Goal: Information Seeking & Learning: Learn about a topic

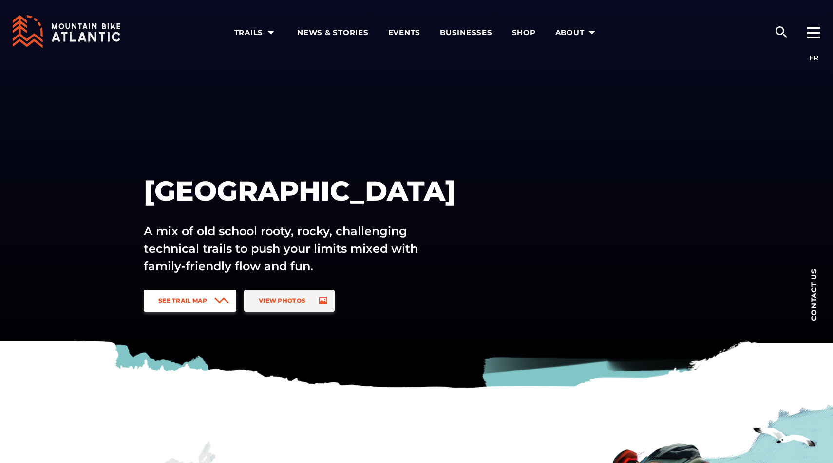
click at [187, 297] on link "See Trail Map" at bounding box center [190, 301] width 93 height 22
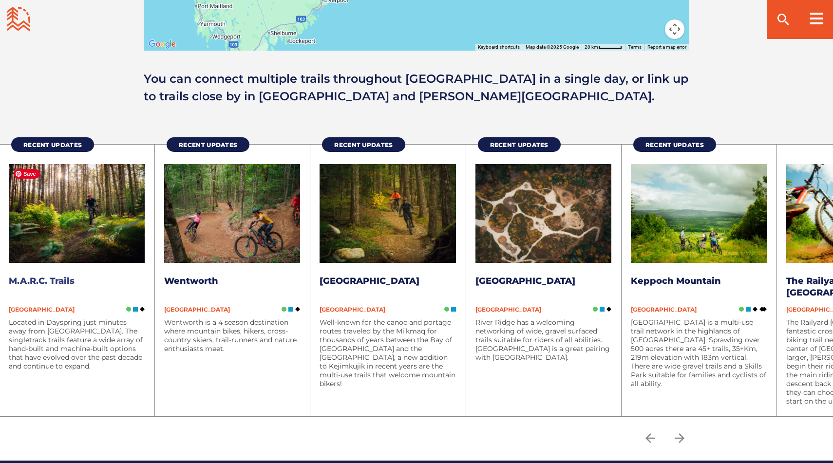
scroll to position [1184, 0]
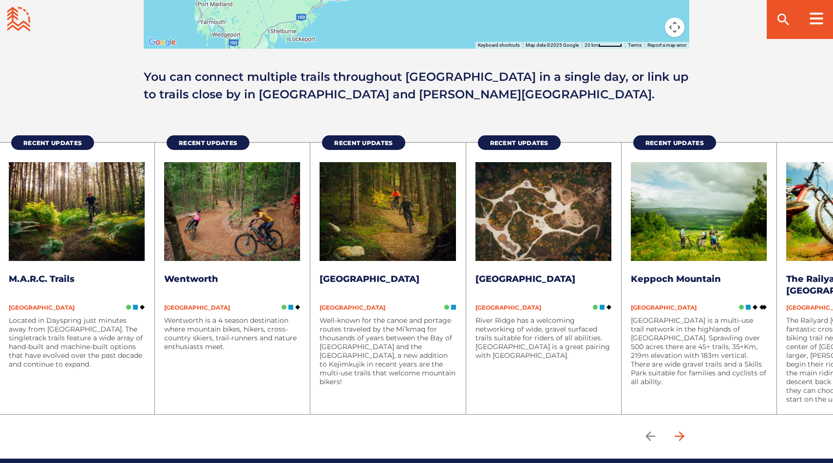
click at [674, 441] on icon "arrow forward" at bounding box center [679, 436] width 15 height 15
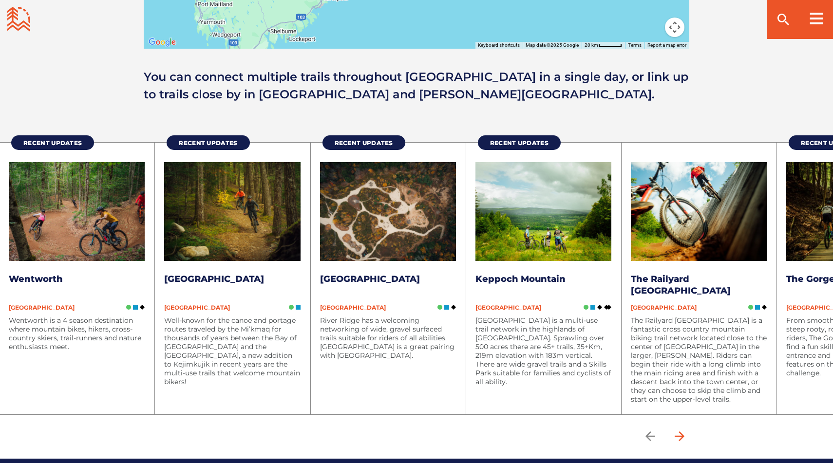
click at [674, 441] on icon "arrow forward" at bounding box center [679, 436] width 15 height 15
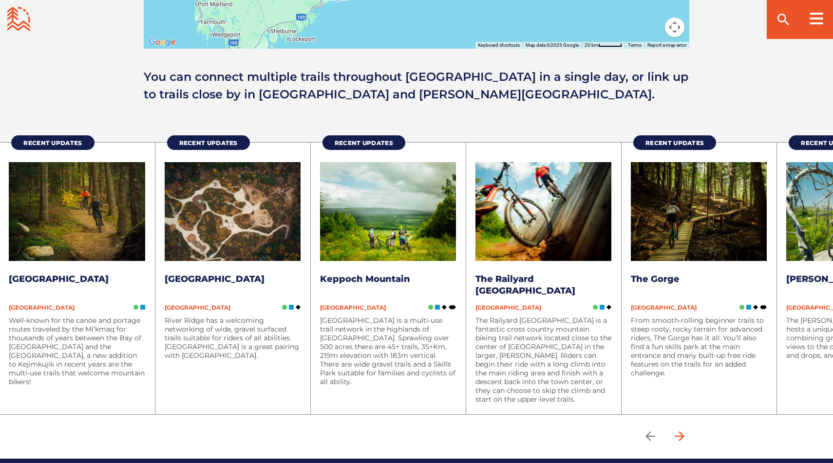
click at [674, 441] on icon "arrow forward" at bounding box center [679, 436] width 15 height 15
click at [677, 435] on icon "arrow forward" at bounding box center [679, 436] width 15 height 15
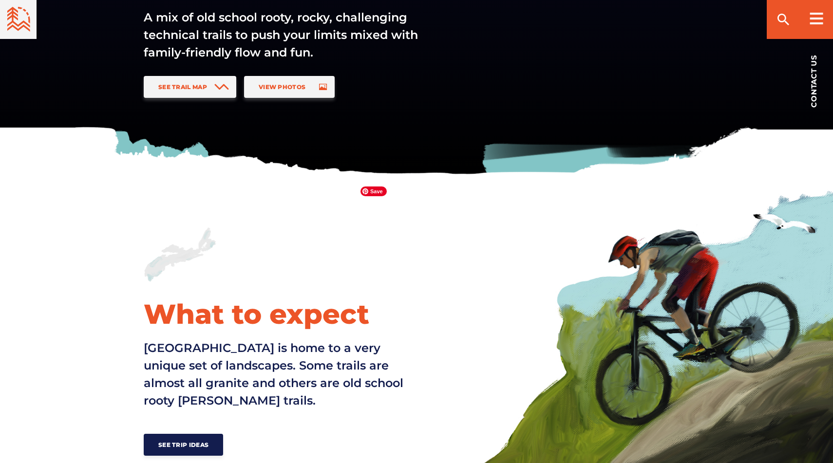
scroll to position [111, 0]
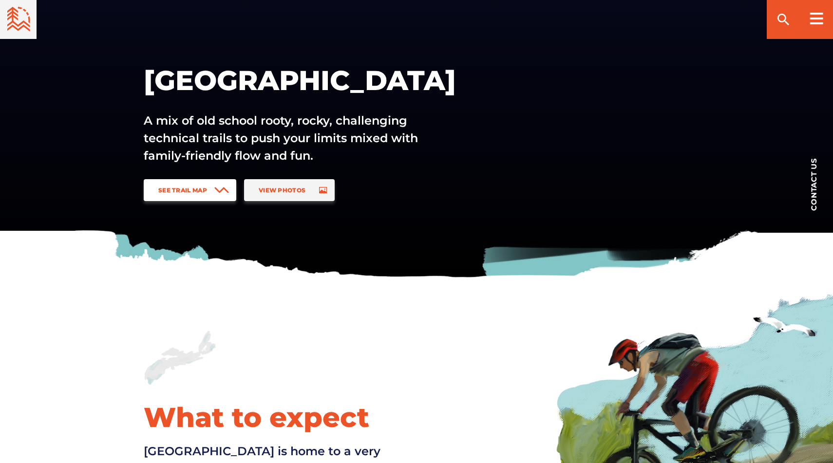
click at [170, 197] on link "See Trail Map" at bounding box center [190, 190] width 93 height 22
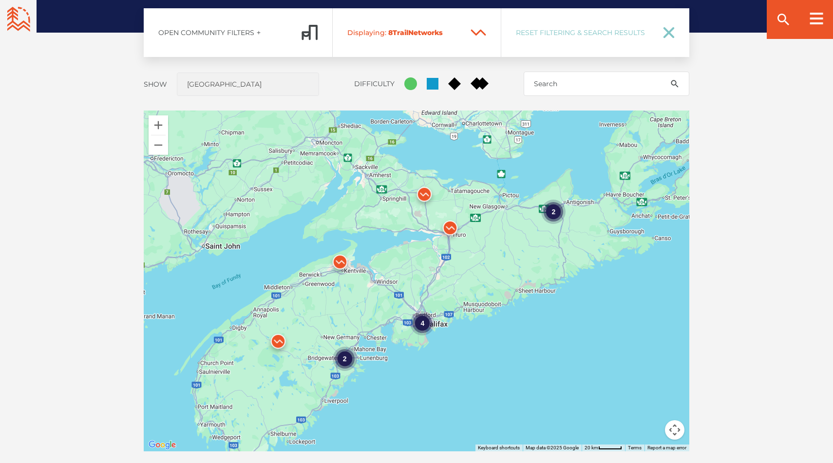
scroll to position [857, 0]
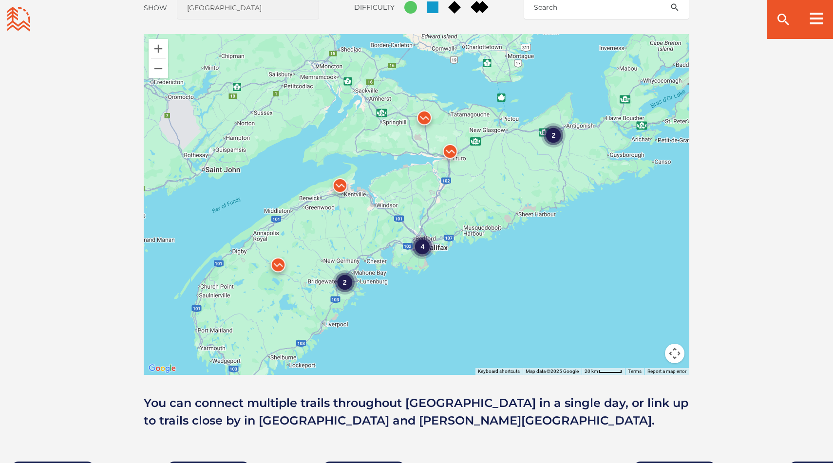
click at [665, 357] on button "Map camera controls" at bounding box center [674, 353] width 19 height 19
click at [490, 324] on div "4 2 2" at bounding box center [417, 204] width 546 height 341
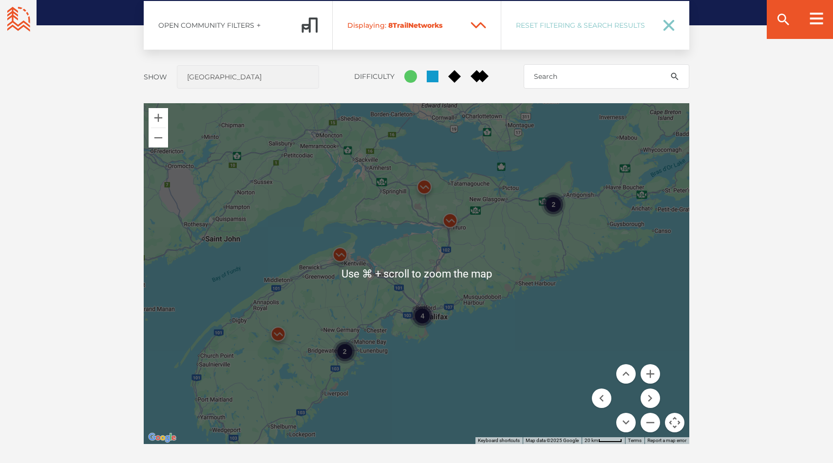
scroll to position [790, 0]
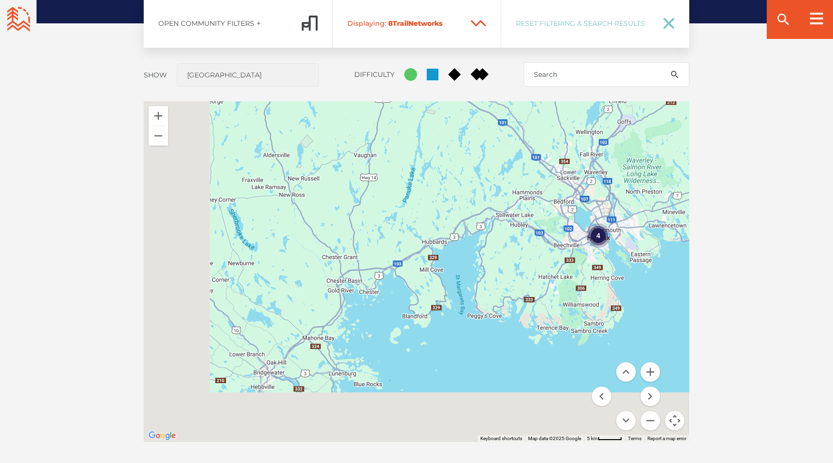
drag, startPoint x: 384, startPoint y: 306, endPoint x: 533, endPoint y: 128, distance: 231.8
click at [534, 124] on div "4" at bounding box center [417, 271] width 546 height 341
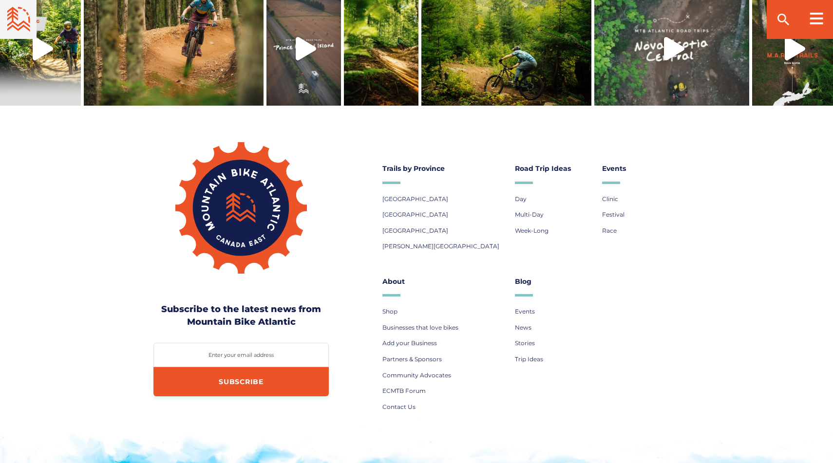
scroll to position [2589, 0]
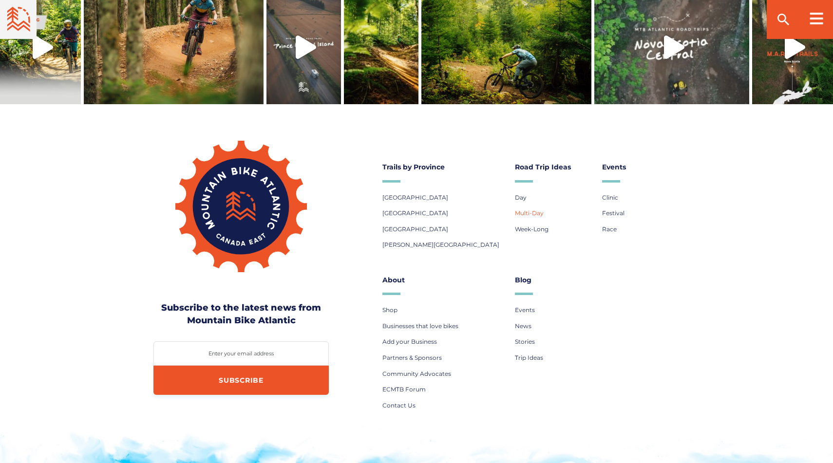
click at [531, 209] on span "Multi-Day" at bounding box center [529, 212] width 29 height 7
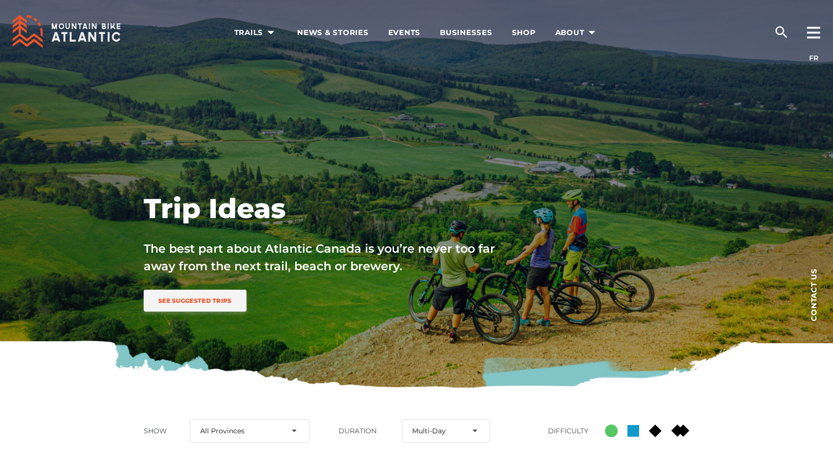
select select "36"
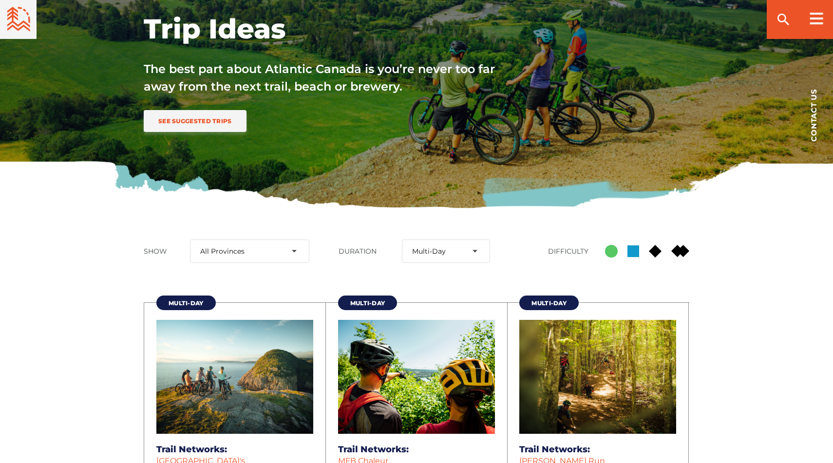
scroll to position [293, 0]
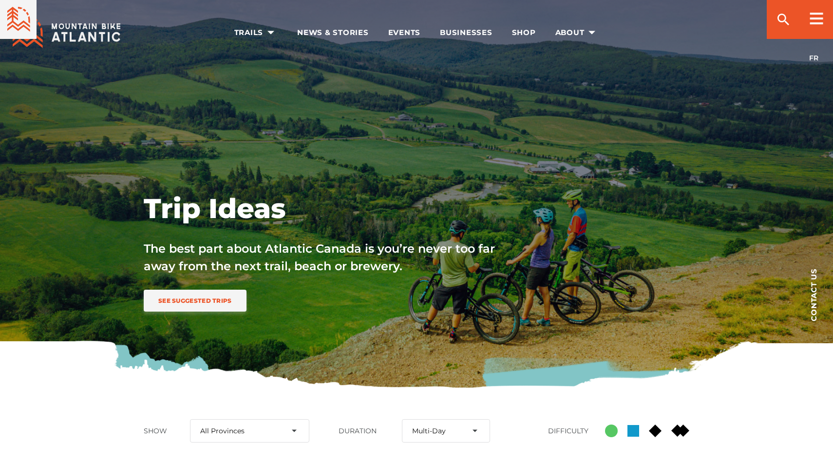
select select "36"
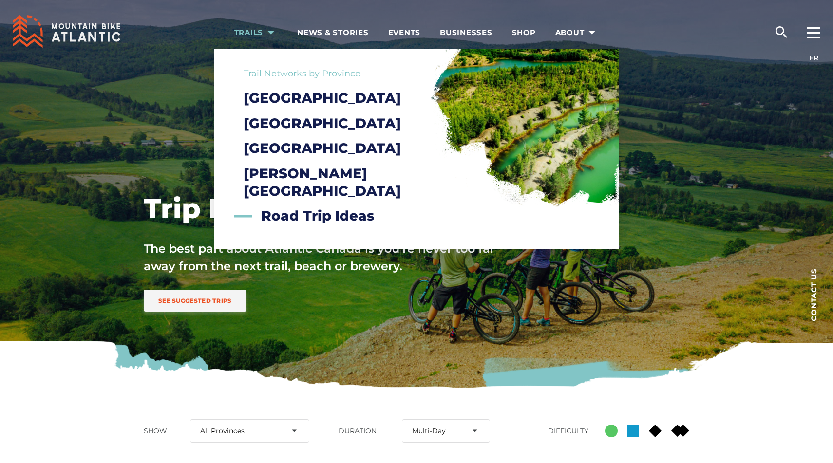
click at [262, 34] on span "Trails" at bounding box center [256, 33] width 44 height 10
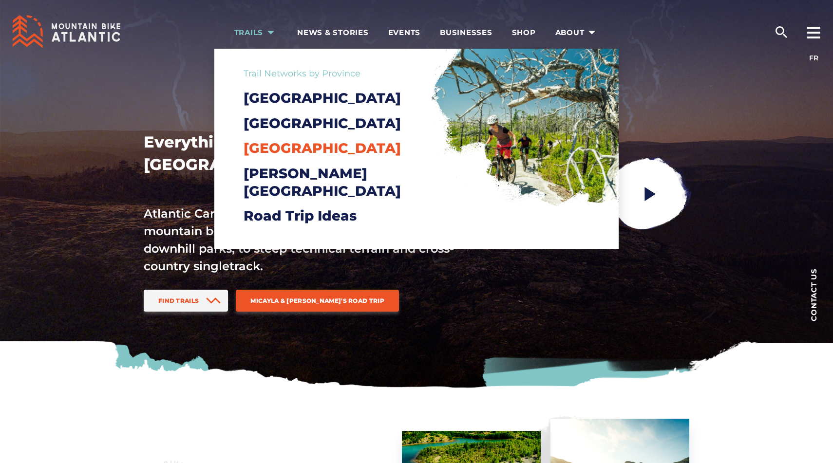
click at [282, 156] on span "[GEOGRAPHIC_DATA]" at bounding box center [322, 148] width 157 height 17
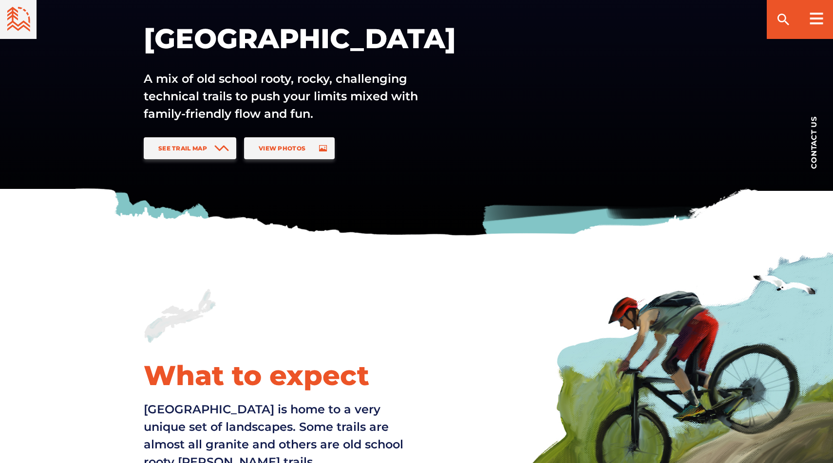
scroll to position [120, 0]
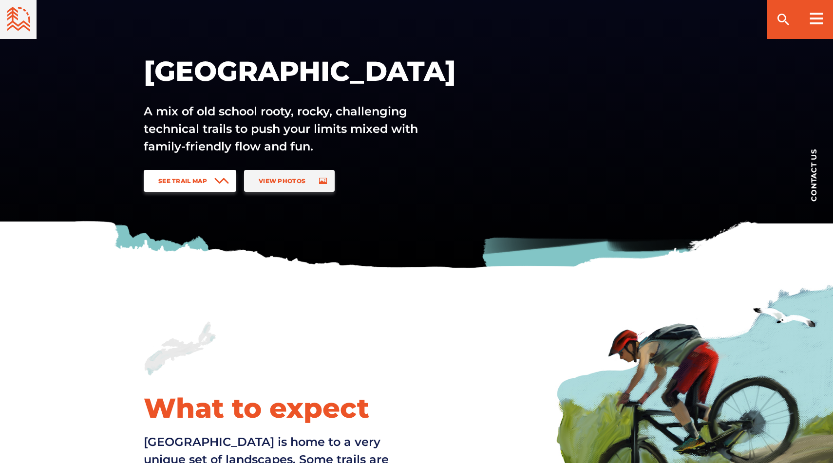
click at [203, 183] on span "See Trail Map" at bounding box center [182, 180] width 49 height 7
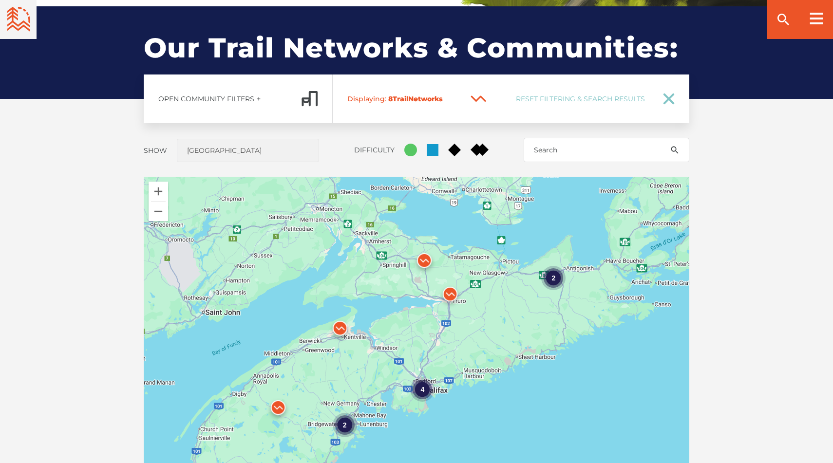
scroll to position [721, 0]
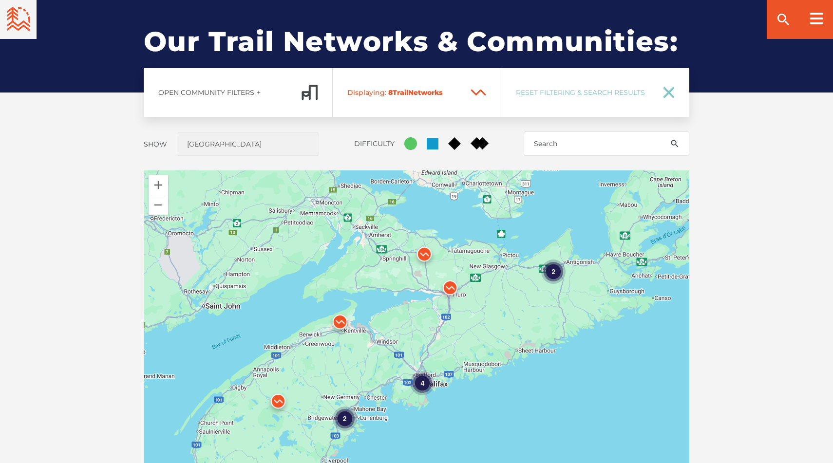
drag, startPoint x: 94, startPoint y: 303, endPoint x: 87, endPoint y: 251, distance: 52.0
click at [87, 251] on div "Open Community Filters Displaying: 8 Trail Network s Reset Filtering & Search R…" at bounding box center [417, 317] width 682 height 498
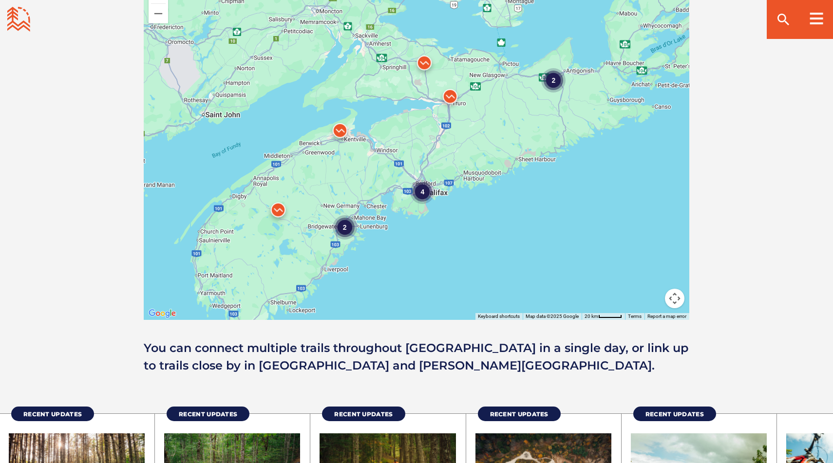
scroll to position [905, 0]
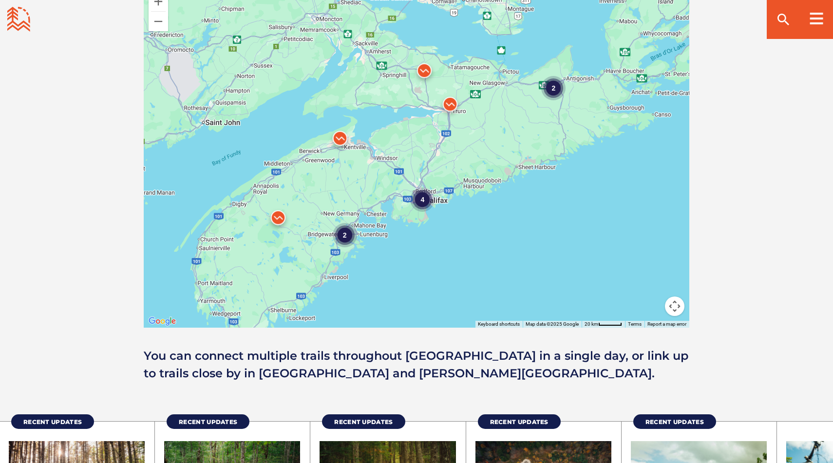
click at [426, 142] on div "4 2 2" at bounding box center [417, 157] width 546 height 341
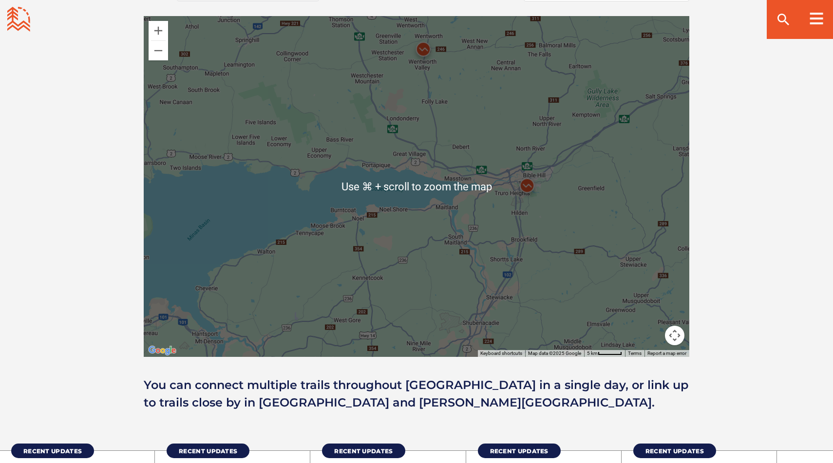
scroll to position [876, 0]
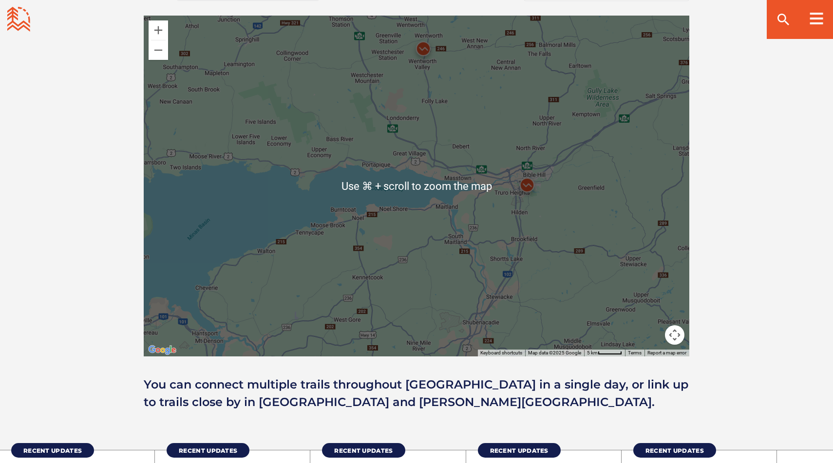
click at [452, 146] on div at bounding box center [417, 186] width 546 height 341
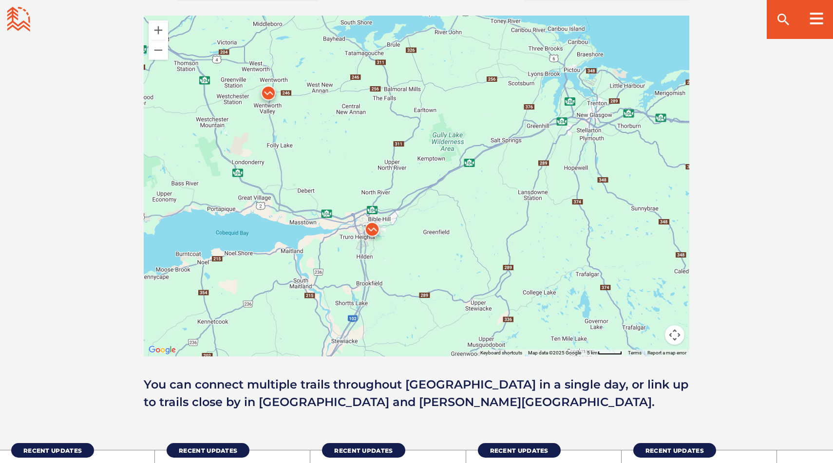
drag, startPoint x: 452, startPoint y: 146, endPoint x: 286, endPoint y: 186, distance: 169.9
click at [284, 188] on div at bounding box center [417, 186] width 546 height 341
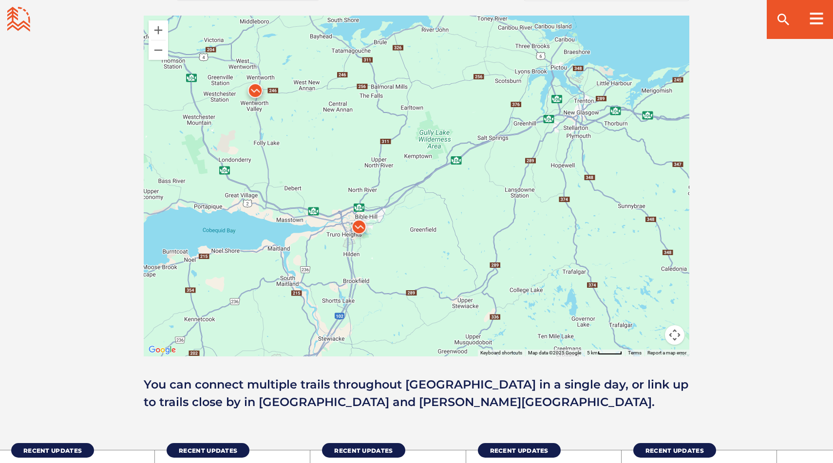
click at [357, 226] on img at bounding box center [358, 229] width 29 height 29
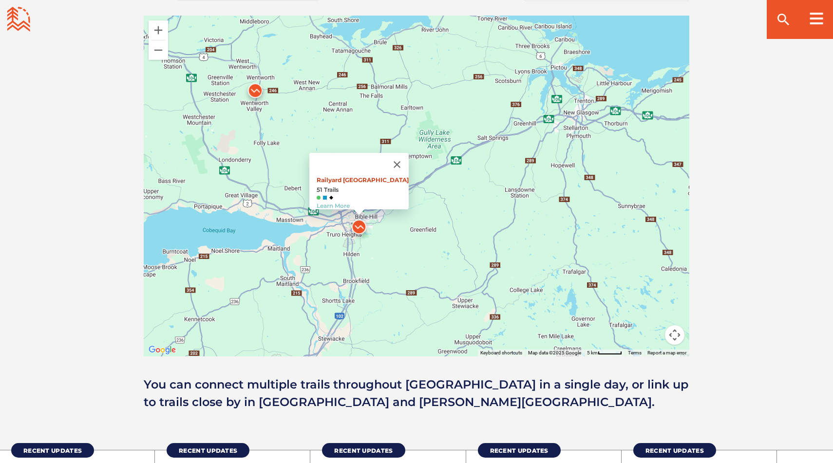
click at [356, 176] on link "Railyard Mountain Bike Park" at bounding box center [363, 179] width 92 height 7
click at [433, 229] on div "Railyard Mountain Bike Park 51 Trails Learn More" at bounding box center [417, 186] width 546 height 341
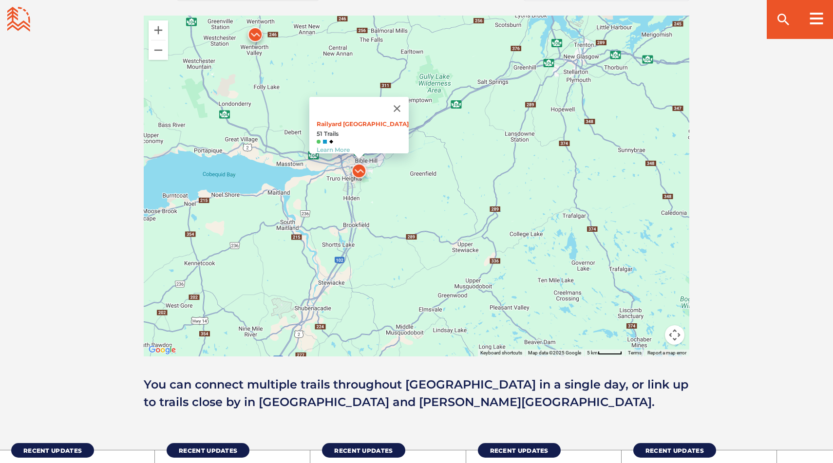
drag, startPoint x: 433, startPoint y: 227, endPoint x: 433, endPoint y: 167, distance: 59.9
click at [433, 167] on div "Railyard Mountain Bike Park 51 Trails Learn More" at bounding box center [417, 186] width 546 height 341
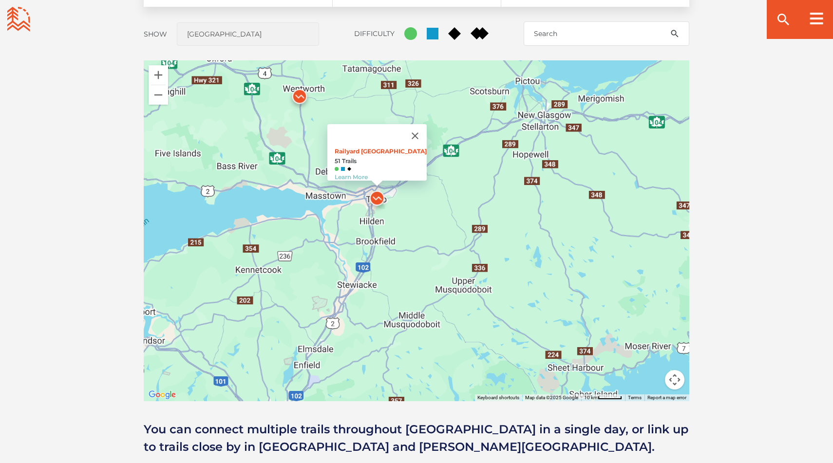
scroll to position [839, 0]
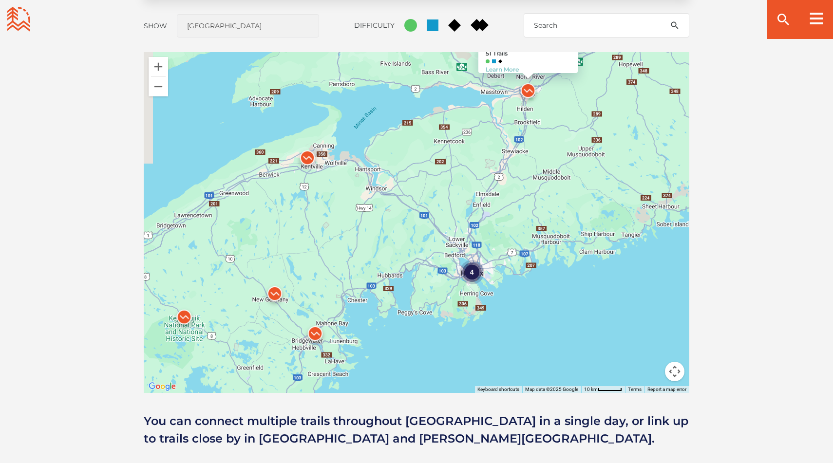
drag, startPoint x: 396, startPoint y: 238, endPoint x: 501, endPoint y: 190, distance: 116.0
click at [501, 190] on div "4 2 Railyard Mountain Bike Park 51 Trails Learn More" at bounding box center [417, 222] width 546 height 341
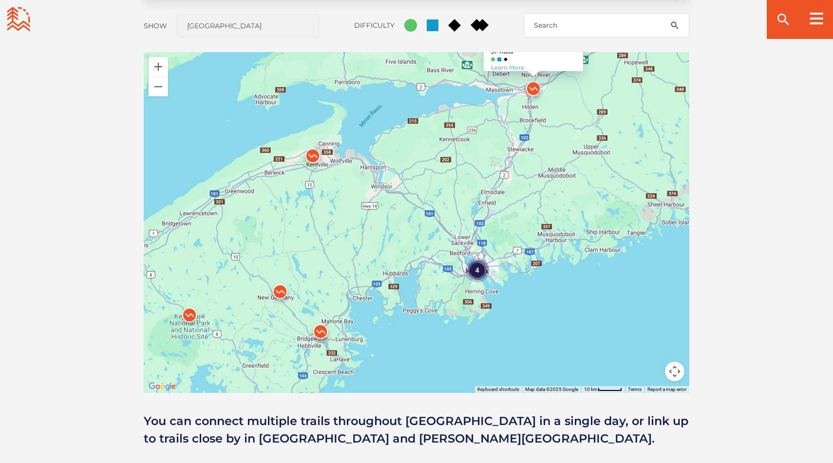
click at [314, 154] on img at bounding box center [312, 158] width 29 height 29
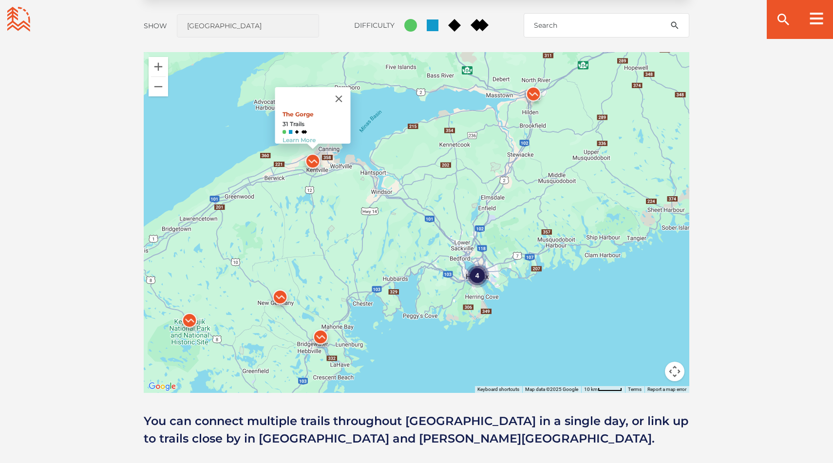
click at [300, 111] on link "The Gorge" at bounding box center [298, 114] width 31 height 7
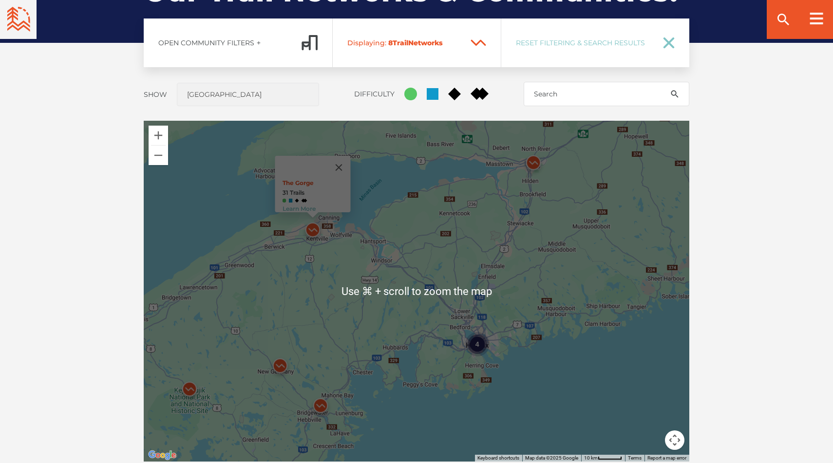
scroll to position [775, 0]
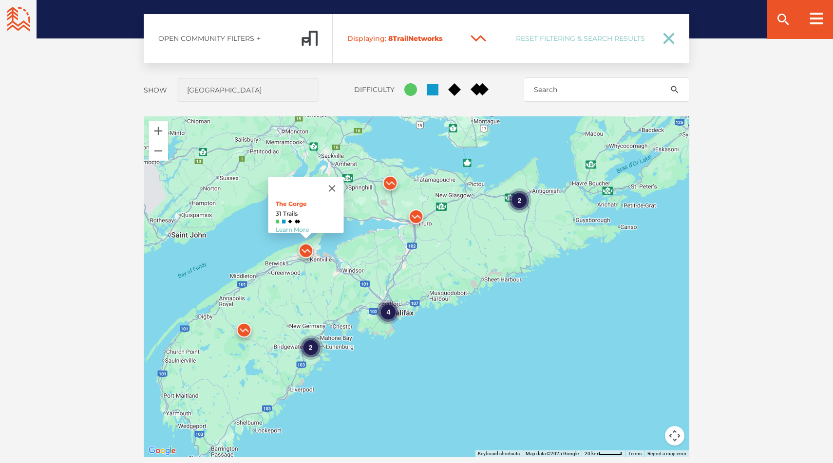
click at [244, 329] on img at bounding box center [243, 332] width 29 height 29
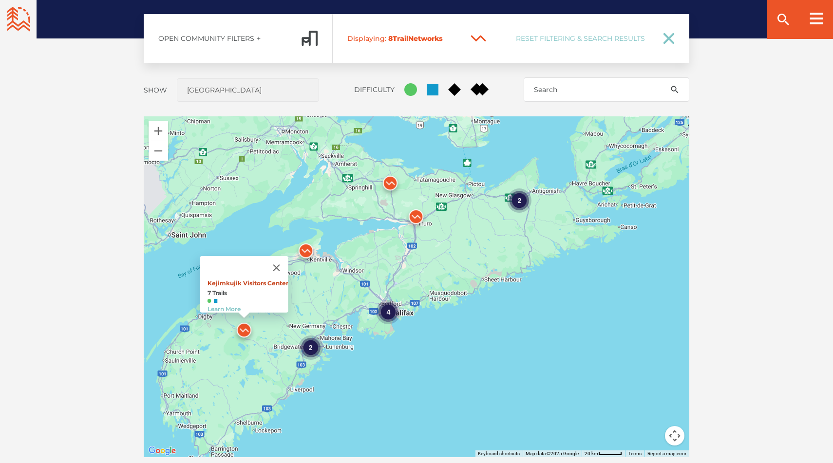
click at [252, 280] on link "Kejimkujik Visitors Center" at bounding box center [248, 283] width 81 height 7
click at [307, 354] on div "2" at bounding box center [311, 348] width 24 height 24
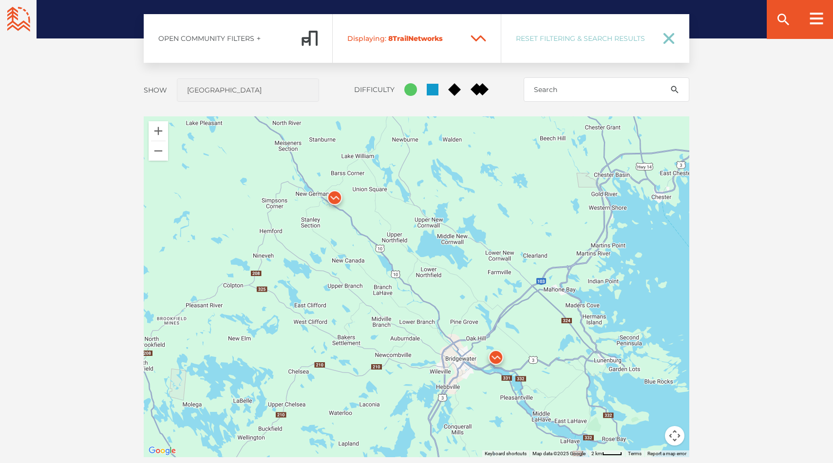
click at [340, 198] on img at bounding box center [334, 200] width 29 height 29
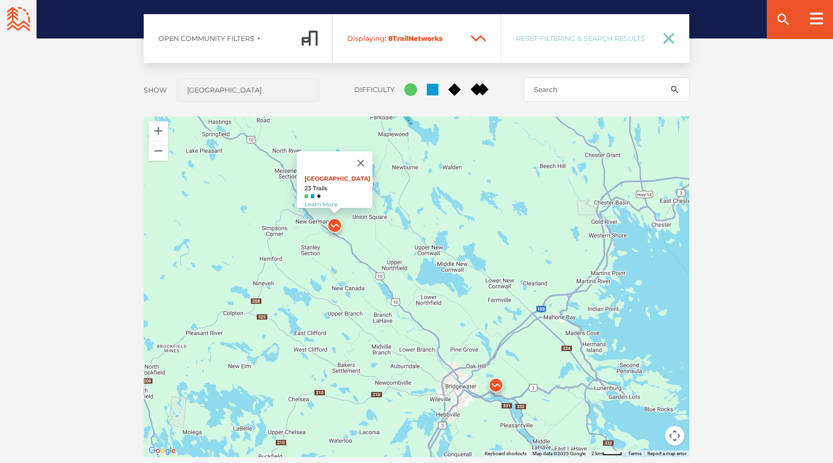
click at [337, 175] on link "[GEOGRAPHIC_DATA]" at bounding box center [338, 178] width 66 height 7
click at [495, 384] on img at bounding box center [495, 387] width 29 height 29
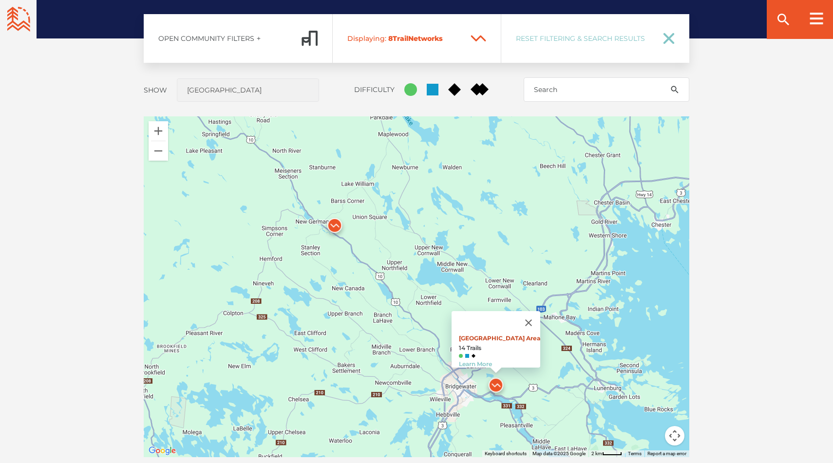
click at [491, 335] on link "Main Parking Area" at bounding box center [499, 338] width 81 height 7
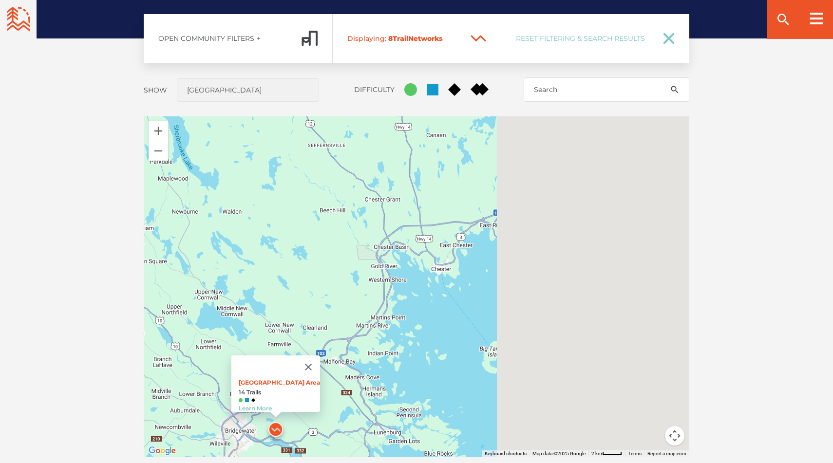
drag, startPoint x: 533, startPoint y: 265, endPoint x: 294, endPoint y: 320, distance: 245.5
click at [294, 320] on div "Main Parking Area 14 Trails Learn More" at bounding box center [417, 286] width 546 height 341
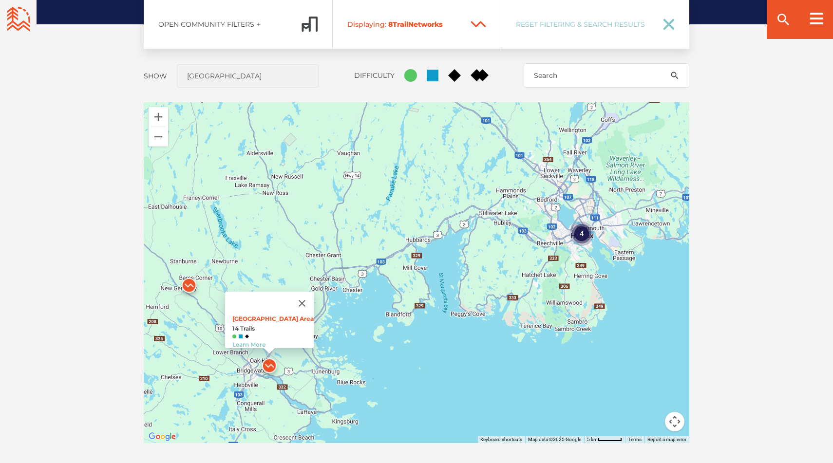
scroll to position [793, 0]
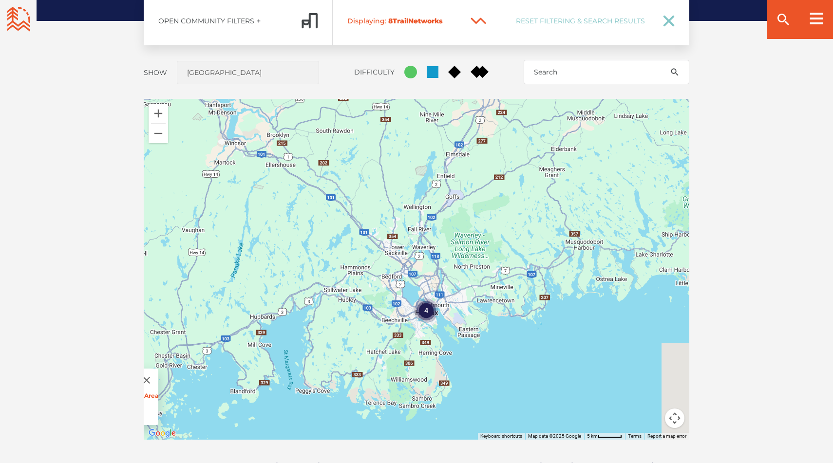
drag, startPoint x: 534, startPoint y: 263, endPoint x: 374, endPoint y: 343, distance: 179.1
click at [374, 343] on div "4 Main Parking Area 14 Trails Learn More" at bounding box center [417, 269] width 546 height 341
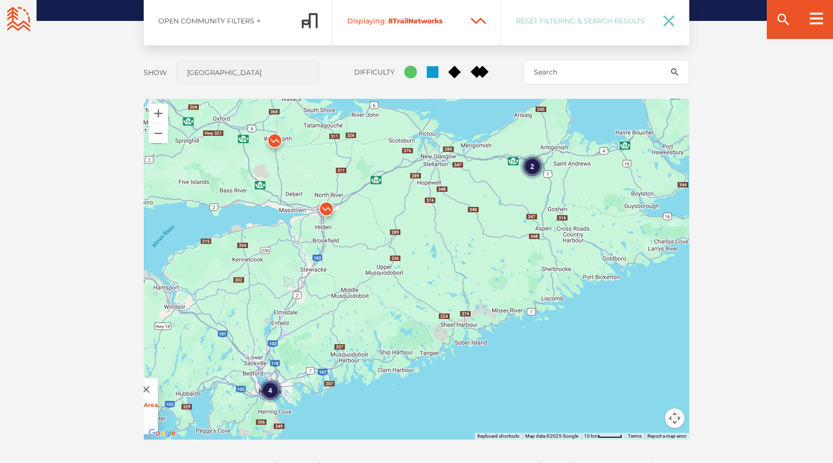
drag, startPoint x: 576, startPoint y: 206, endPoint x: 447, endPoint y: 282, distance: 149.4
click at [442, 281] on div "4 2 Main Parking Area 14 Trails Learn More" at bounding box center [417, 269] width 546 height 341
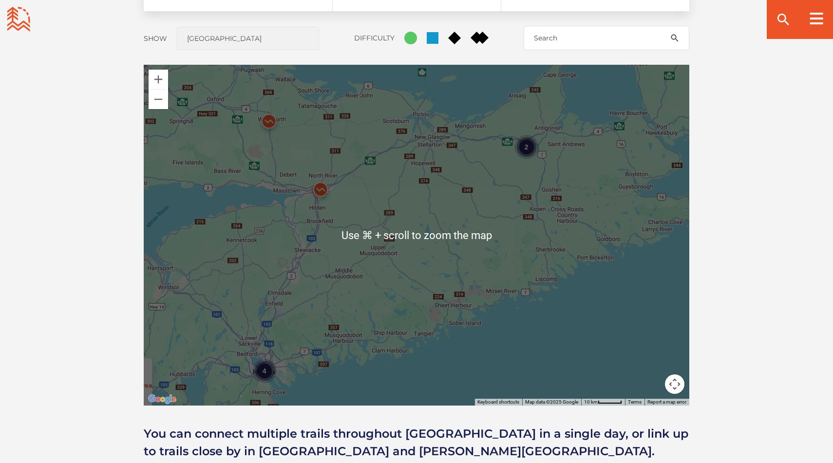
scroll to position [826, 0]
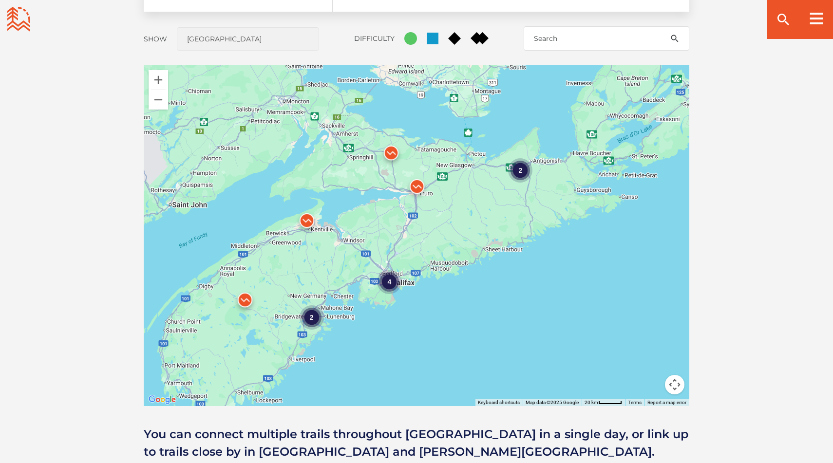
click at [523, 167] on div "2" at bounding box center [520, 170] width 24 height 24
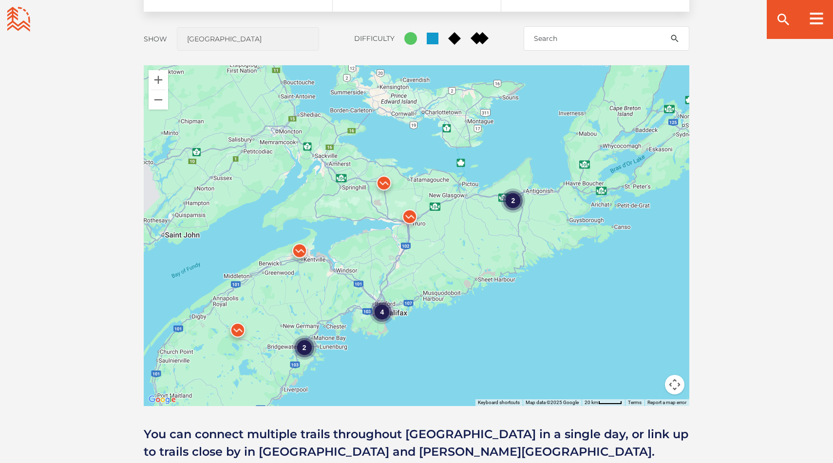
click at [514, 200] on div "2" at bounding box center [513, 201] width 24 height 24
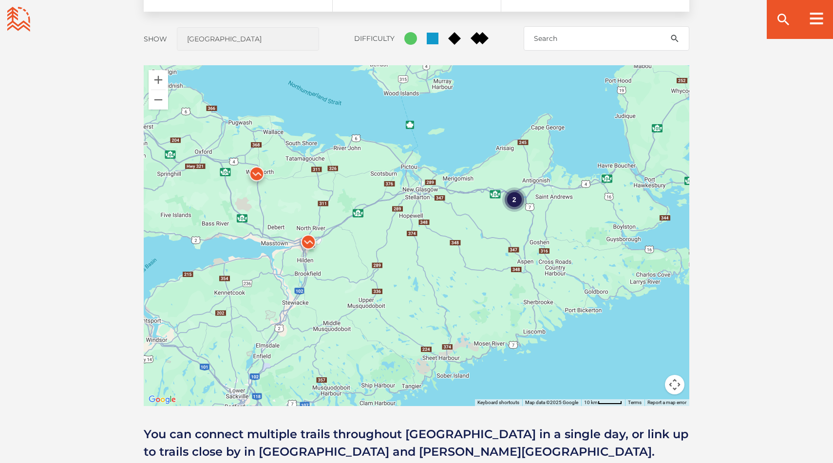
click at [514, 201] on div "2" at bounding box center [514, 200] width 24 height 24
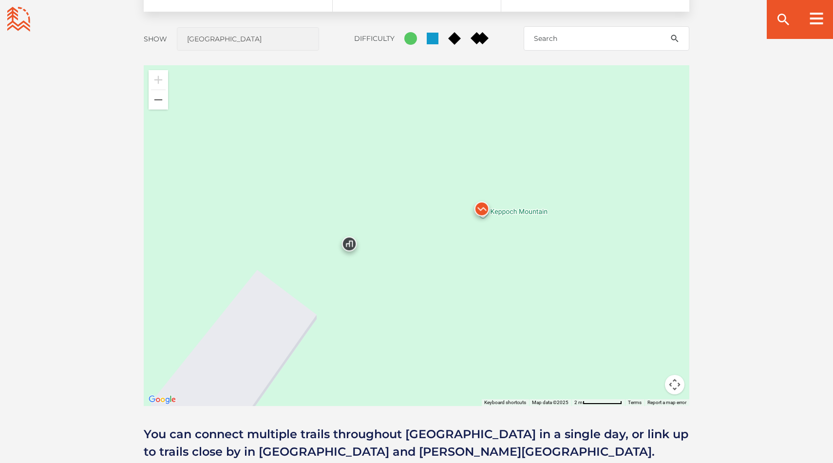
click at [483, 209] on img at bounding box center [481, 211] width 29 height 29
click at [476, 158] on link "Keppoch Mountain" at bounding box center [480, 161] width 57 height 7
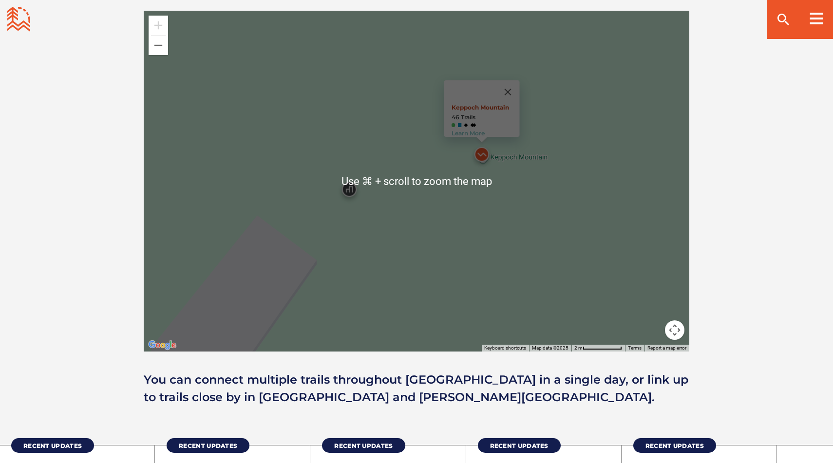
scroll to position [880, 0]
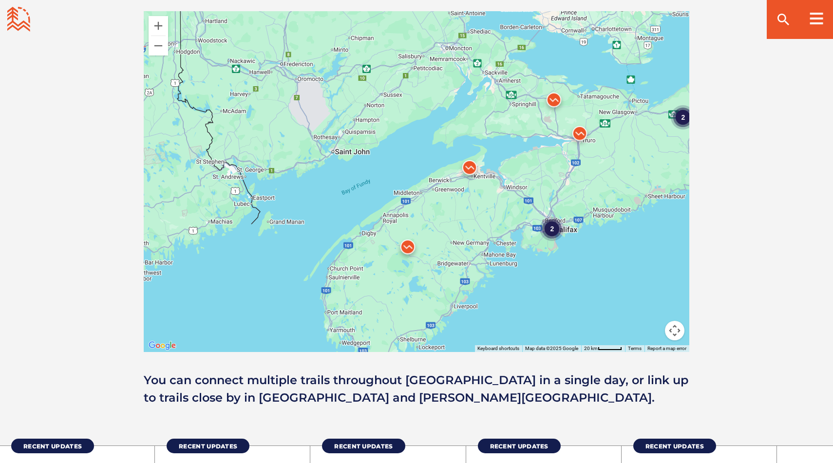
drag, startPoint x: 426, startPoint y: 304, endPoint x: 644, endPoint y: 152, distance: 266.0
click at [644, 152] on div "2 2" at bounding box center [417, 181] width 546 height 341
click at [553, 231] on div "4" at bounding box center [552, 229] width 24 height 24
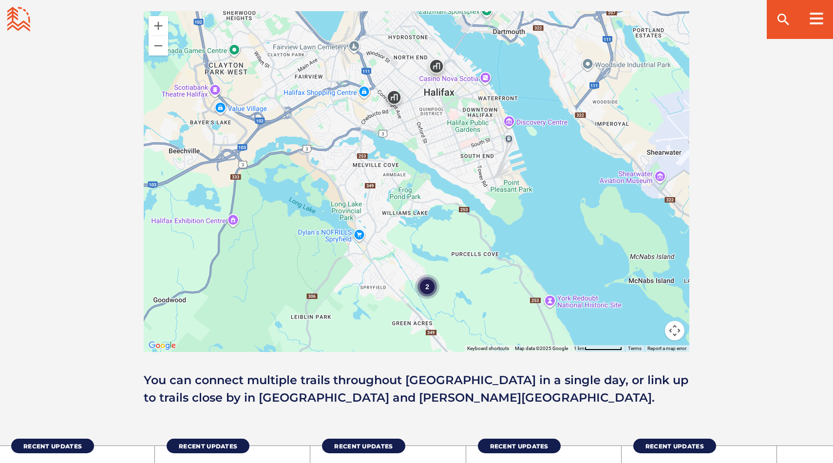
click at [433, 291] on div "2" at bounding box center [427, 287] width 24 height 24
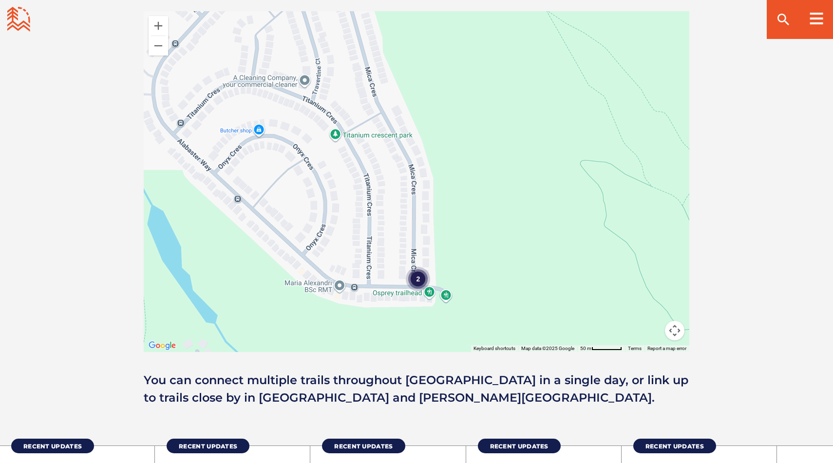
click at [419, 278] on div "2" at bounding box center [418, 279] width 24 height 24
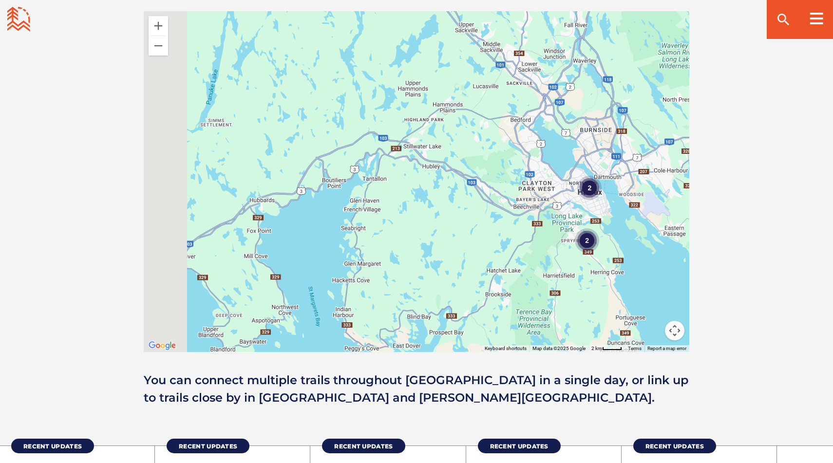
drag, startPoint x: 343, startPoint y: 285, endPoint x: 547, endPoint y: 261, distance: 204.5
click at [548, 260] on div "2 2" at bounding box center [417, 181] width 546 height 341
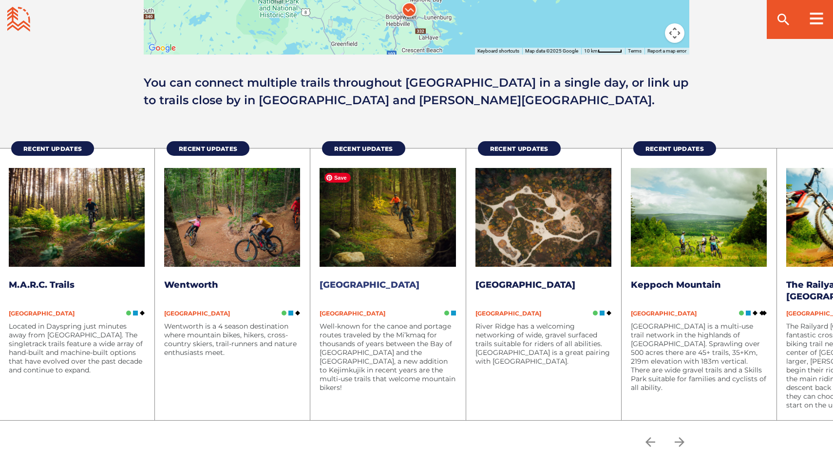
scroll to position [1179, 0]
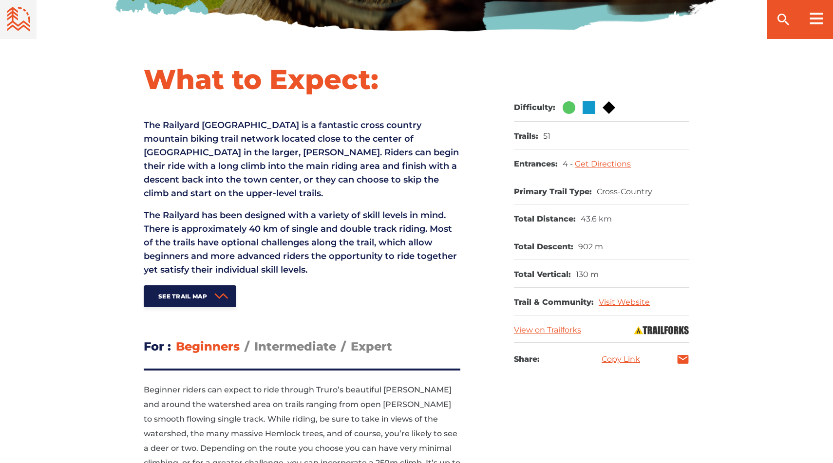
scroll to position [359, 0]
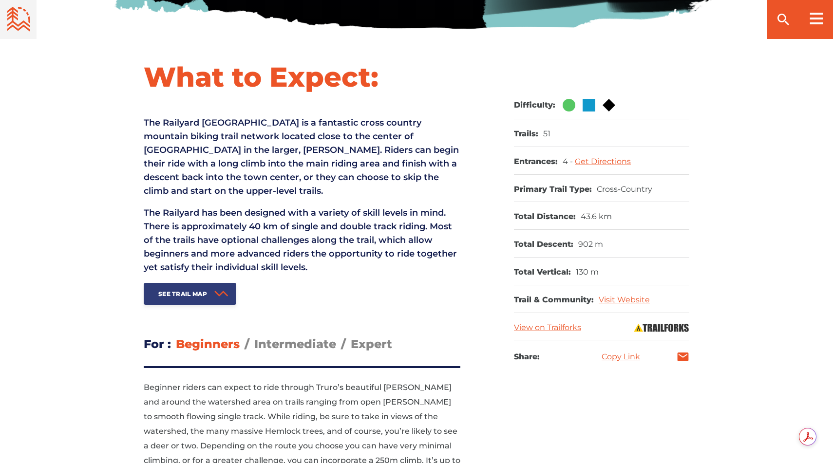
click at [211, 283] on link "See Trail Map" at bounding box center [190, 294] width 93 height 22
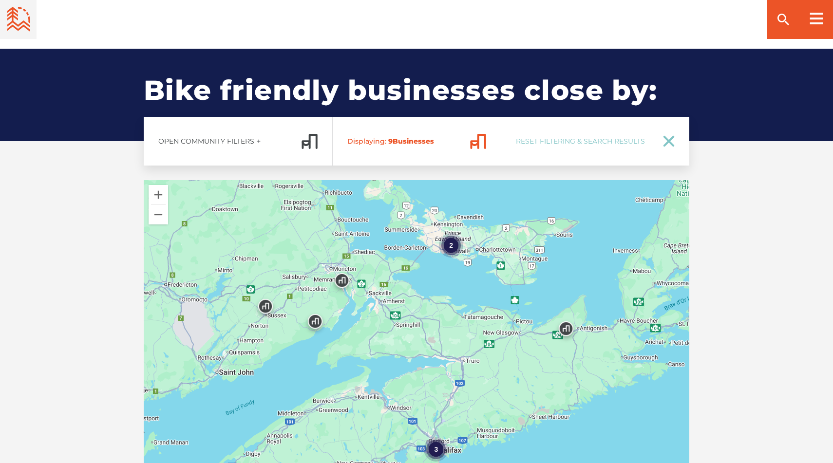
scroll to position [1947, 0]
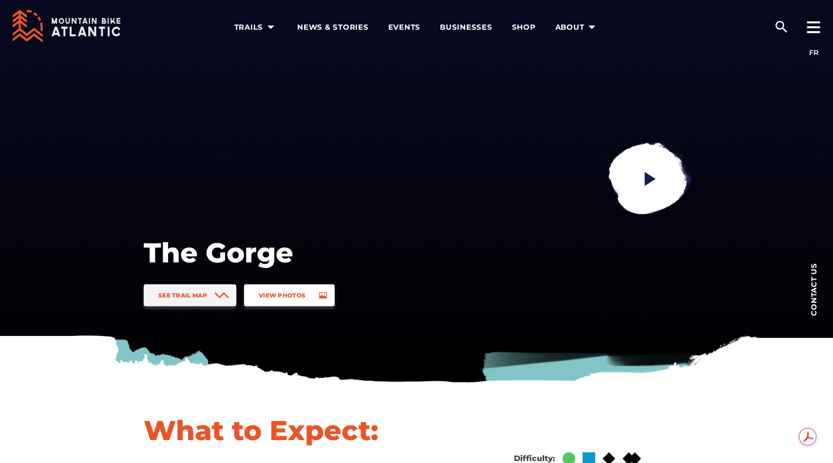
scroll to position [6, 0]
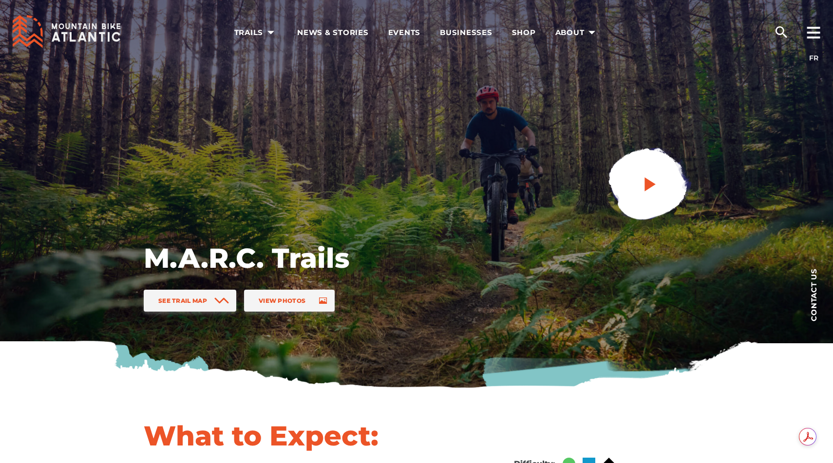
click at [646, 168] on link at bounding box center [648, 185] width 131 height 131
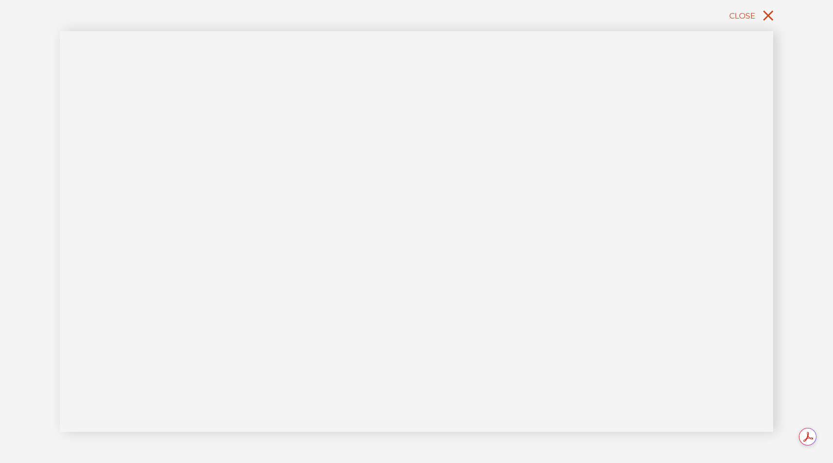
click at [751, 16] on span "Close" at bounding box center [742, 15] width 26 height 9
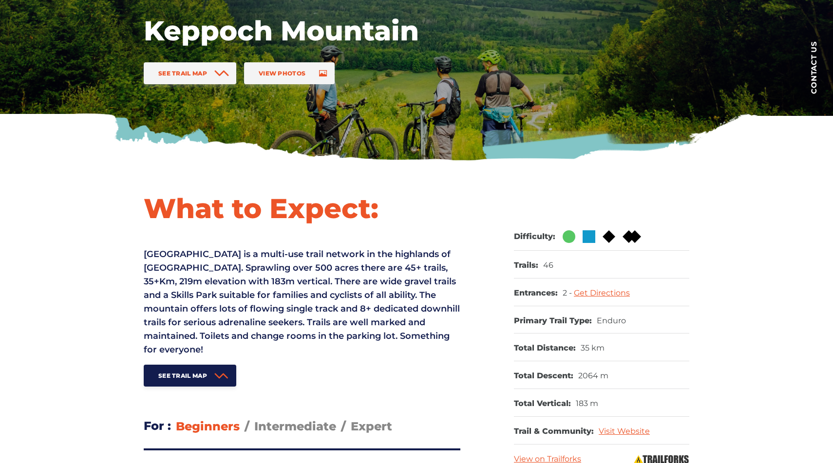
scroll to position [293, 0]
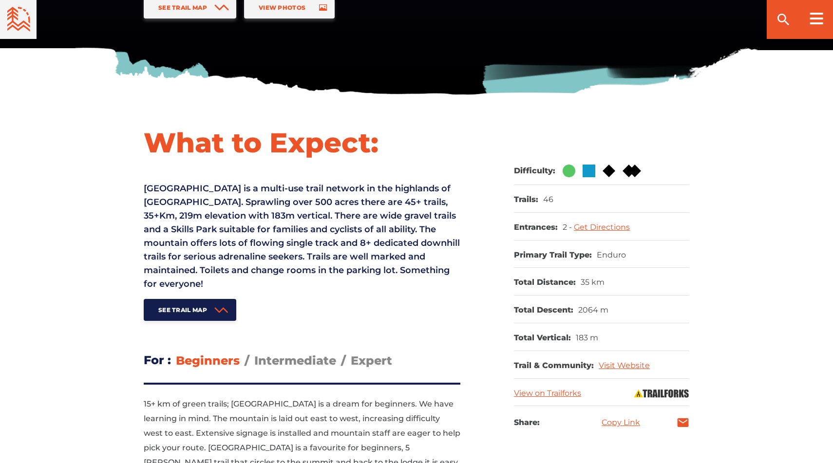
click at [329, 212] on span "[GEOGRAPHIC_DATA] is a multi-use trail network in the highlands of [GEOGRAPHIC_…" at bounding box center [302, 236] width 316 height 106
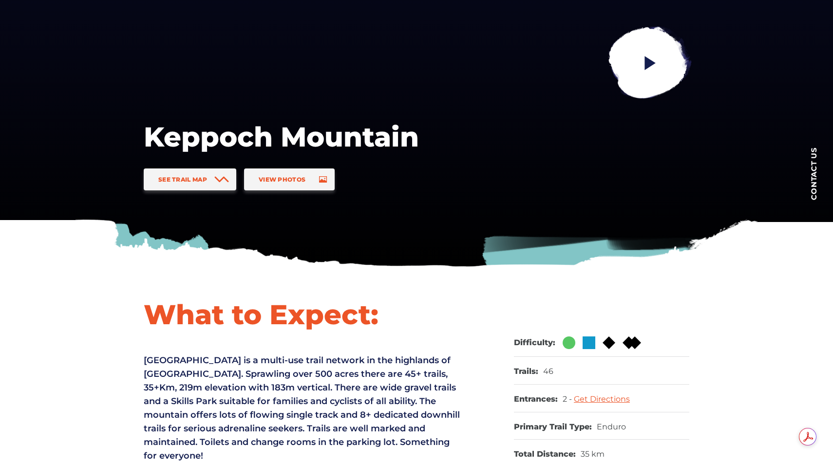
scroll to position [139, 0]
